Goal: Download file/media

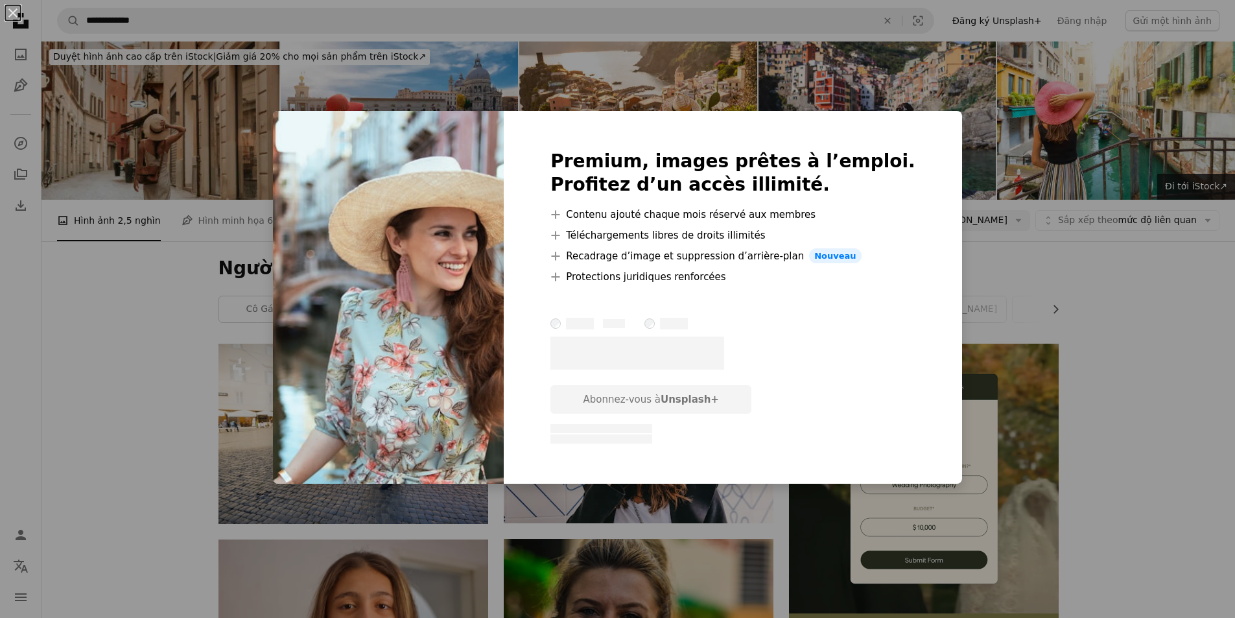
scroll to position [7134, 0]
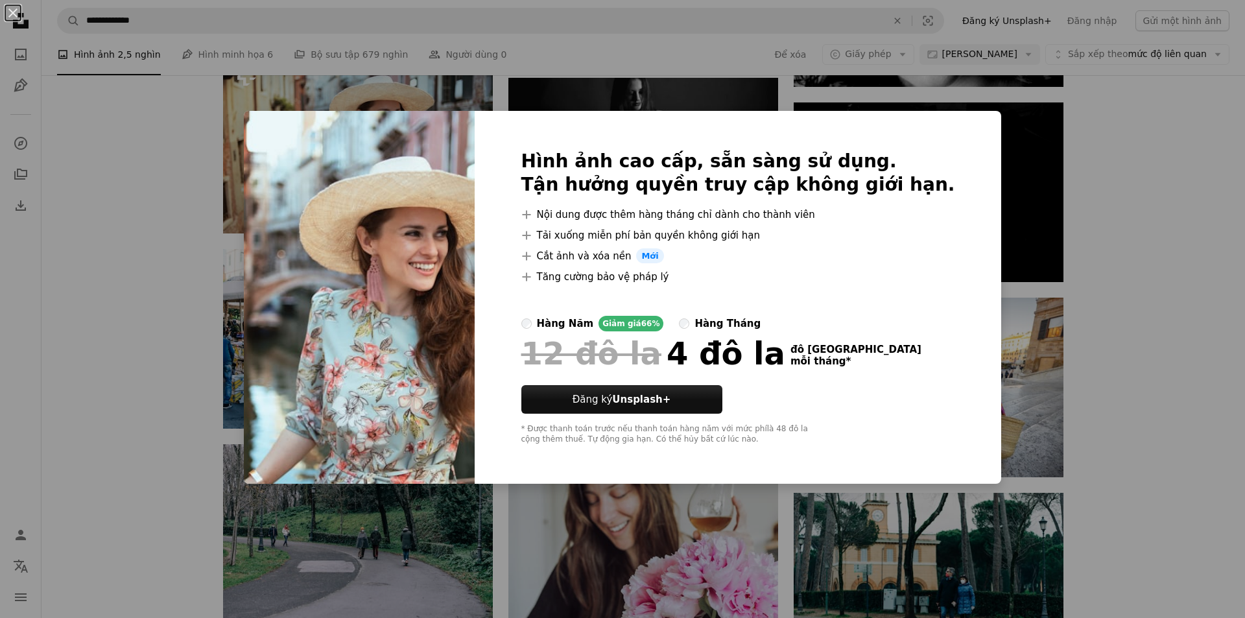
click at [176, 198] on div "An X shape Hình ảnh cao cấp, sẵn sàng sử dụng. Tận hưởng quyền truy cập không g…" at bounding box center [622, 309] width 1245 height 618
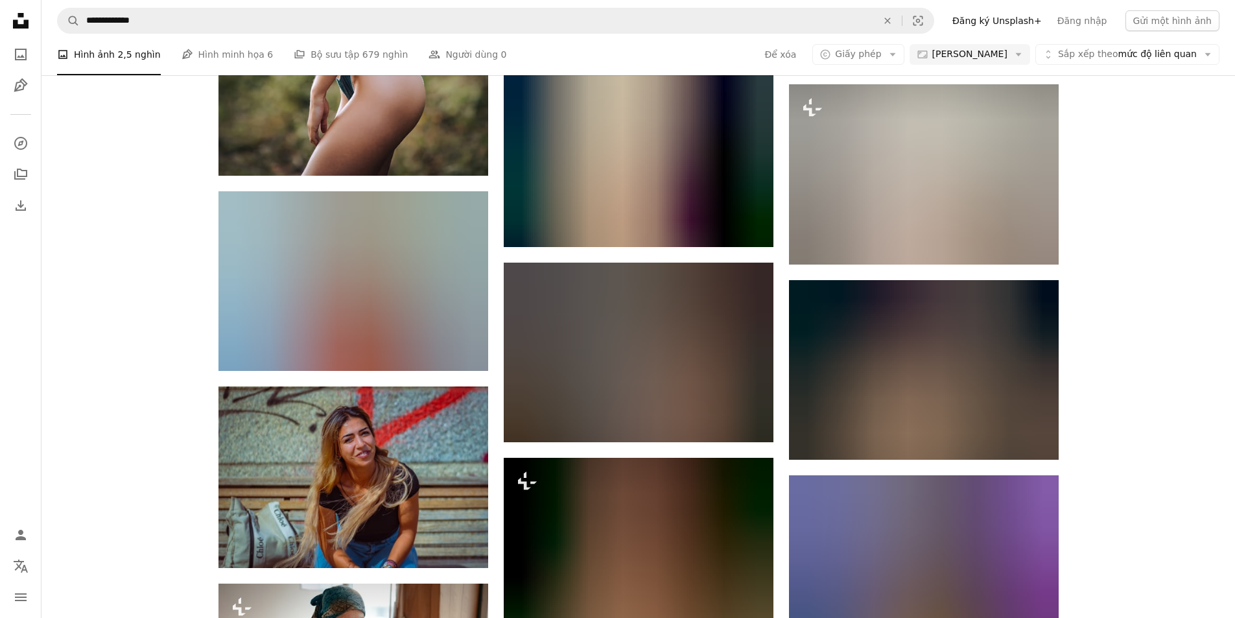
scroll to position [26978, 0]
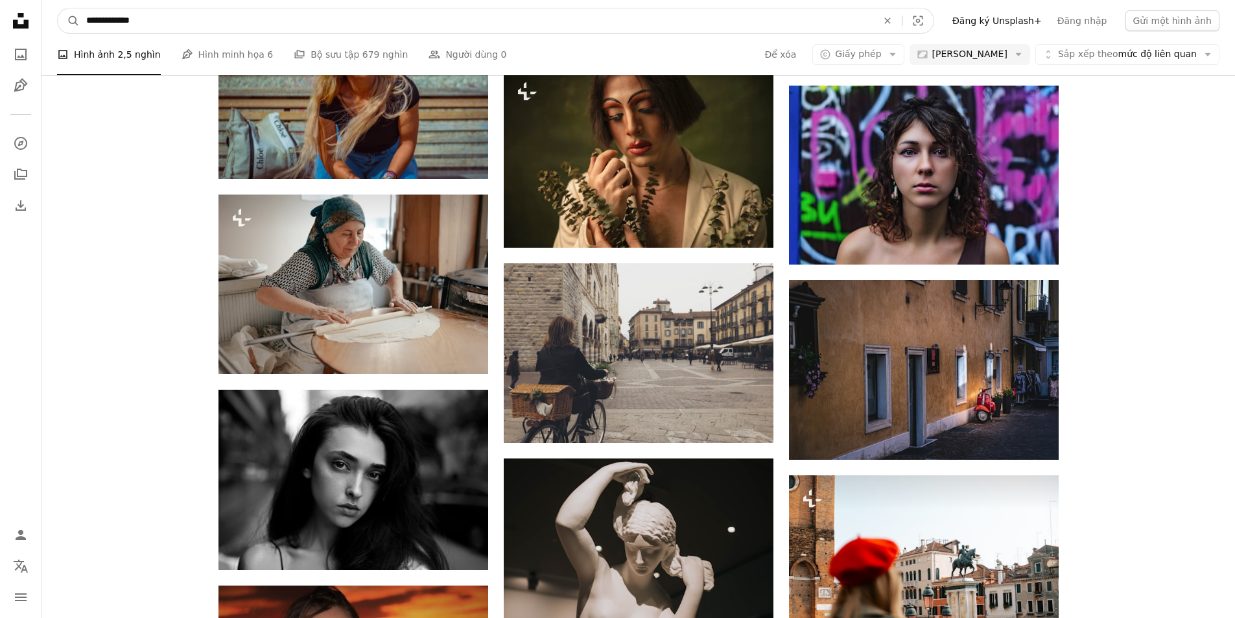
click at [209, 26] on input "**********" at bounding box center [477, 20] width 794 height 25
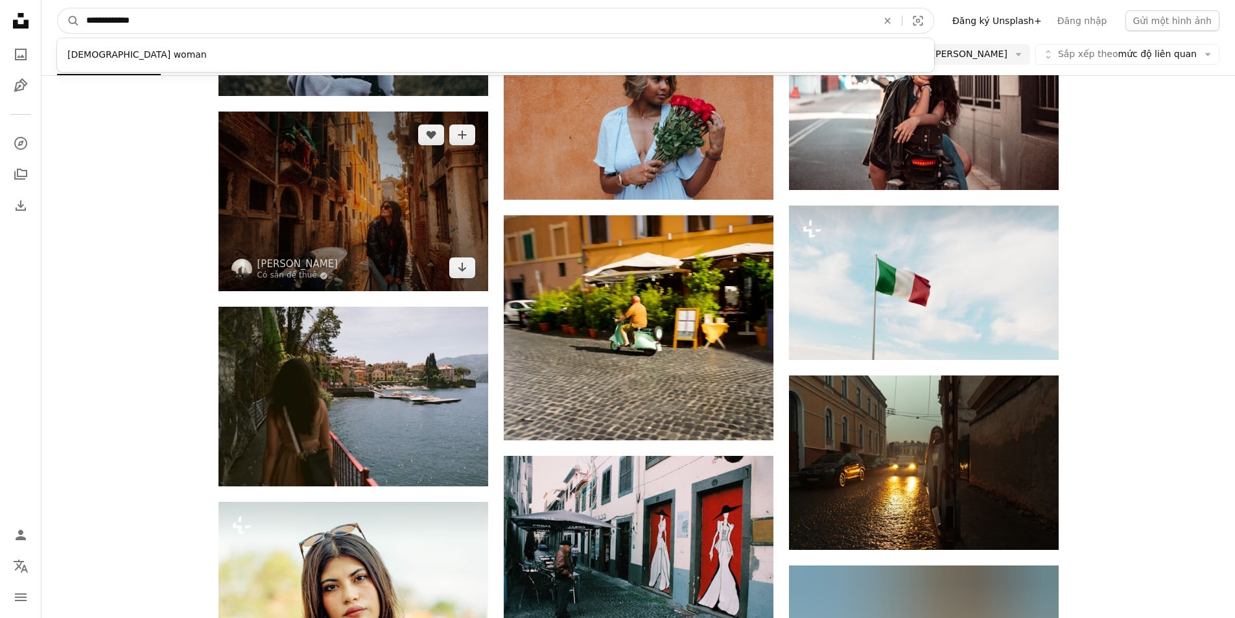
scroll to position [38198, 0]
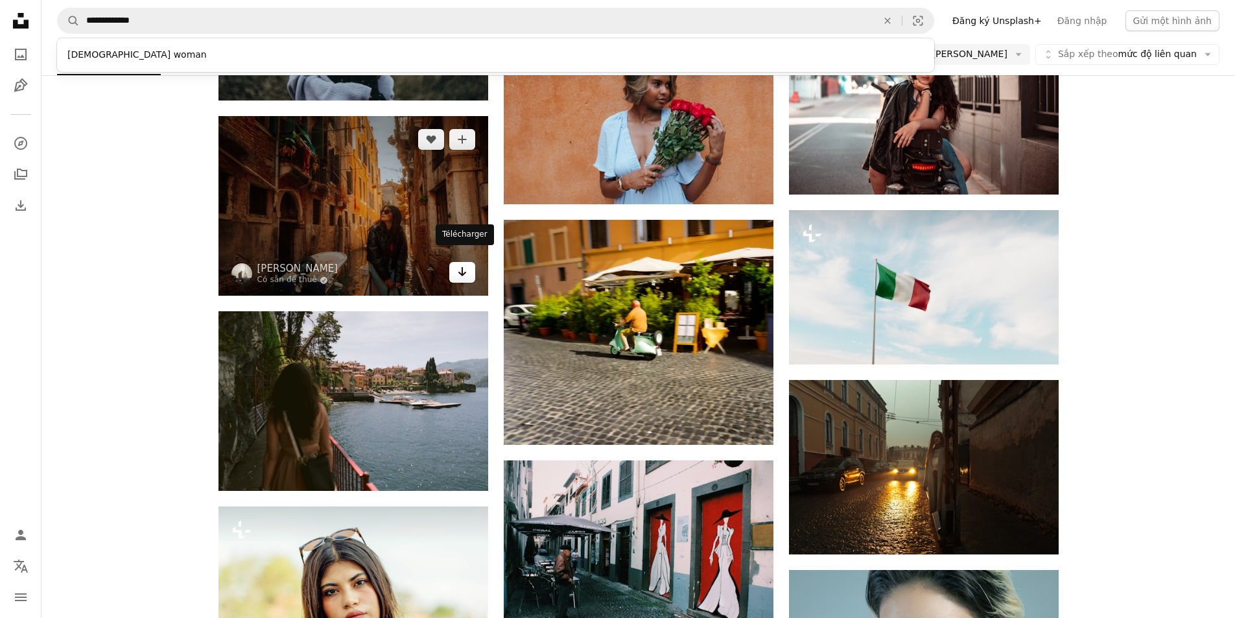
click at [458, 265] on icon "Arrow pointing down" at bounding box center [462, 272] width 10 height 16
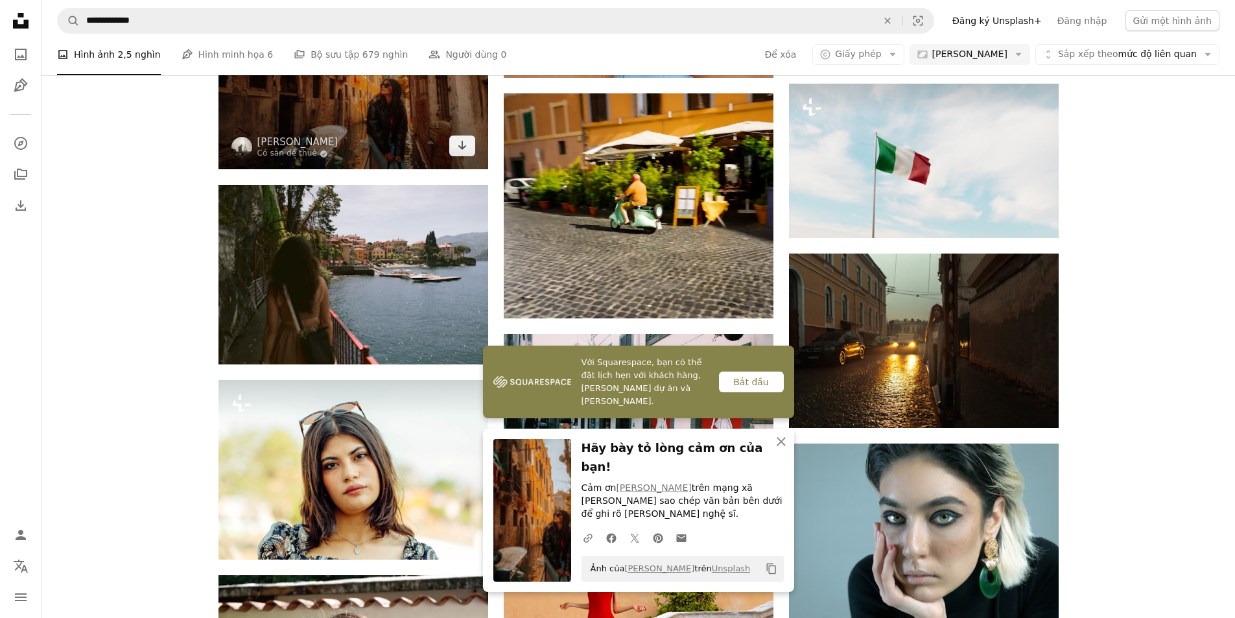
scroll to position [38327, 0]
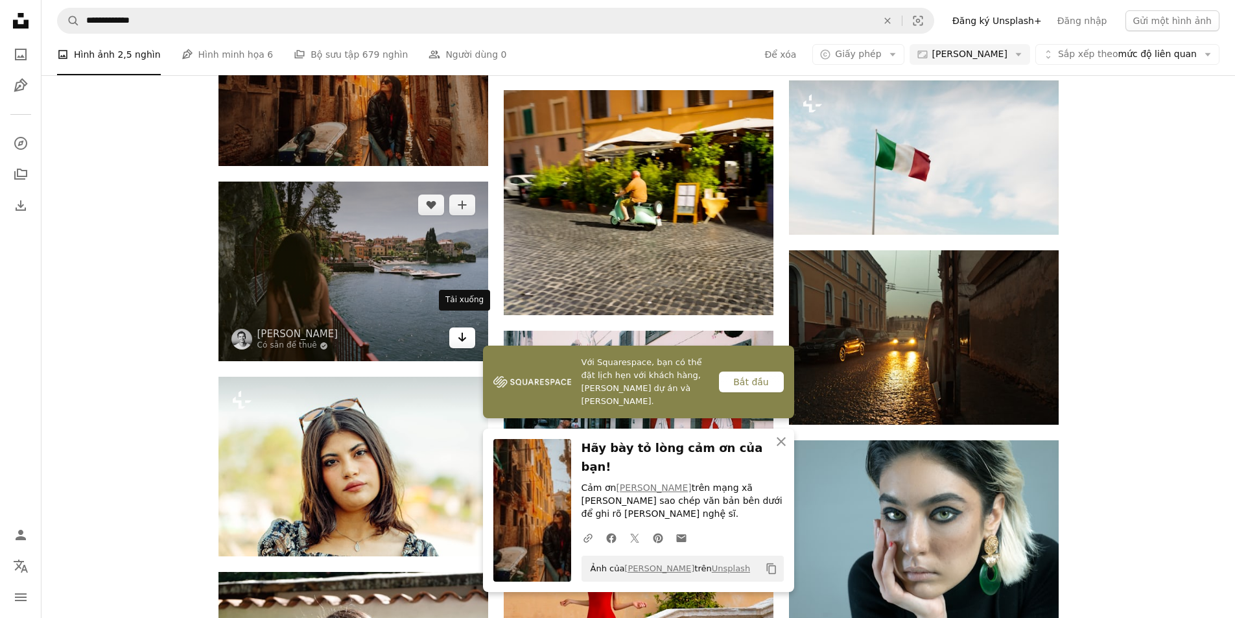
click at [461, 330] on icon "Arrow pointing down" at bounding box center [462, 337] width 10 height 16
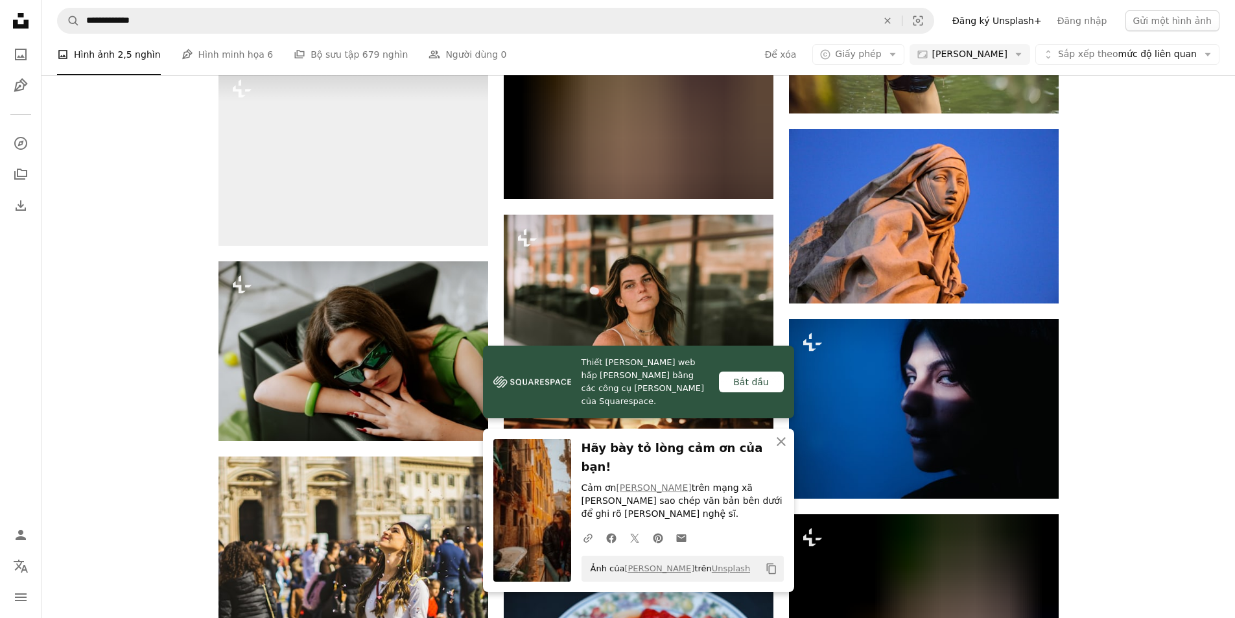
scroll to position [39041, 0]
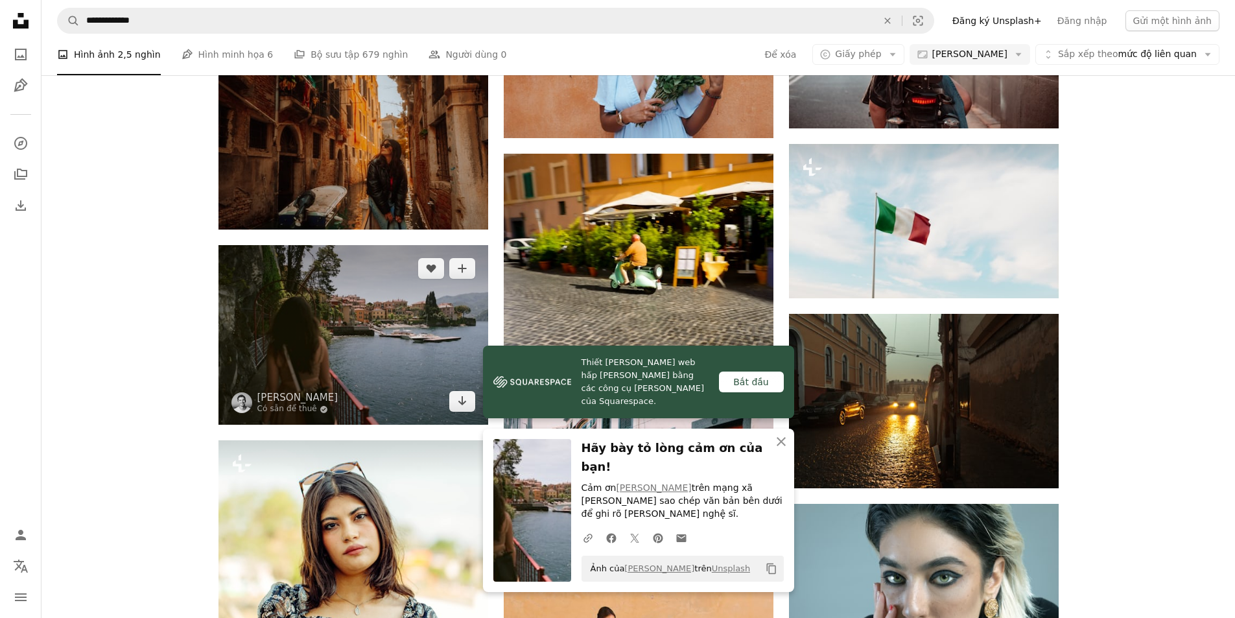
scroll to position [38263, 0]
